Goal: Book appointment/travel/reservation

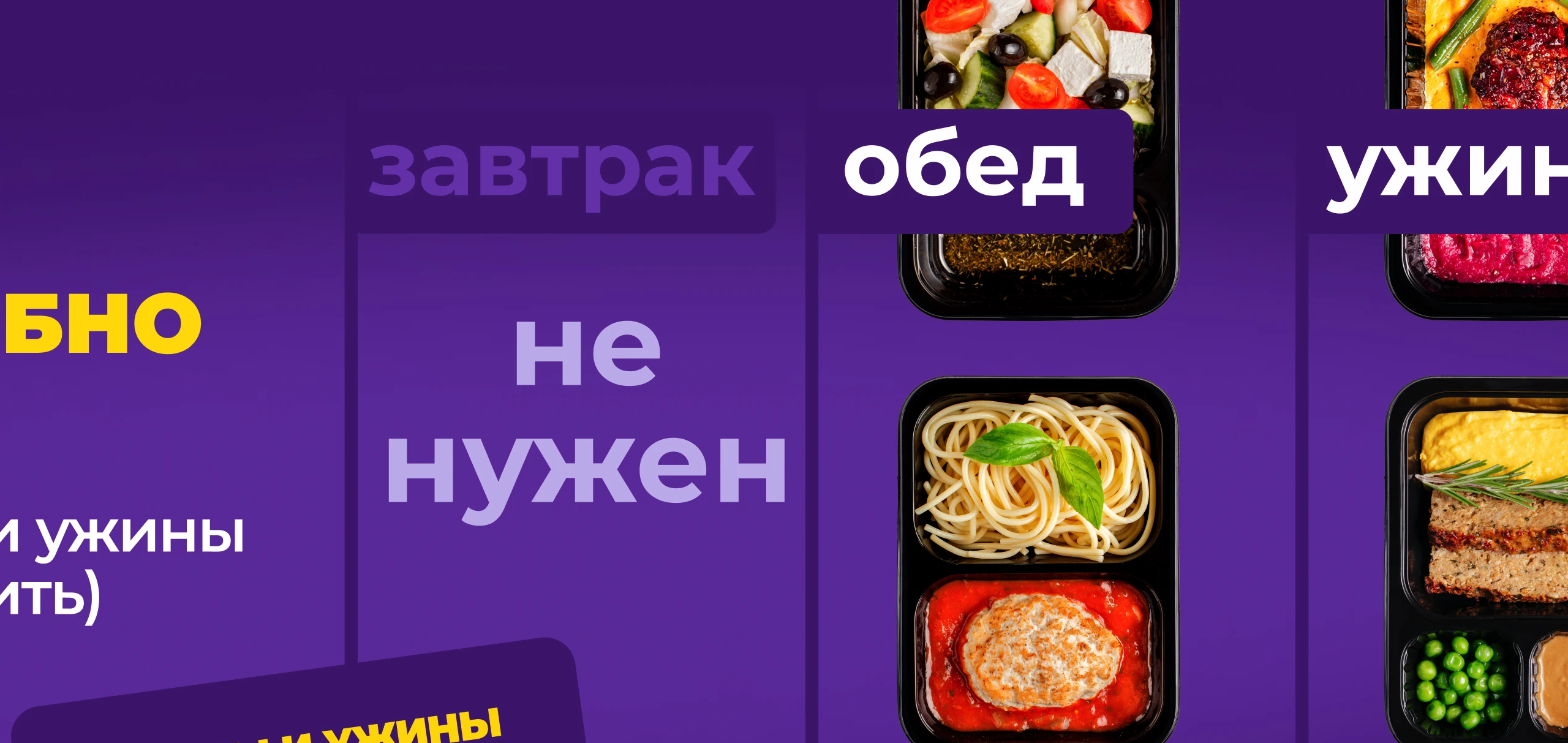
scroll to position [1039, 0]
